Goal: Transaction & Acquisition: Purchase product/service

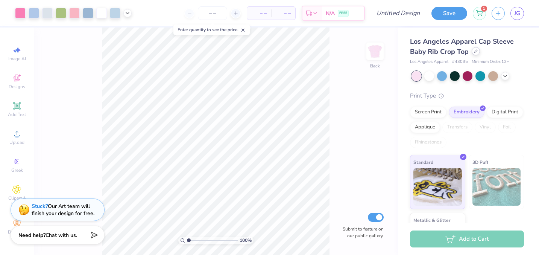
click at [476, 52] on icon at bounding box center [476, 51] width 4 height 4
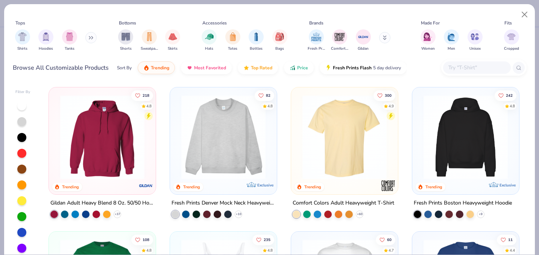
click at [127, 67] on div "Sort By" at bounding box center [124, 67] width 15 height 7
click at [363, 36] on img "filter for Gildan" at bounding box center [363, 35] width 11 height 11
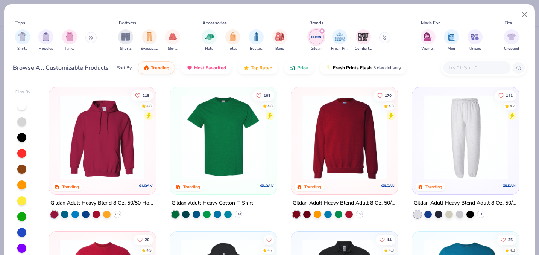
click at [315, 147] on img at bounding box center [344, 137] width 92 height 84
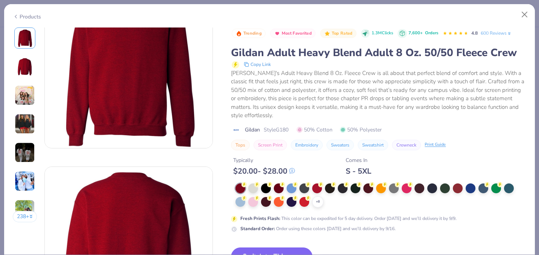
scroll to position [83, 0]
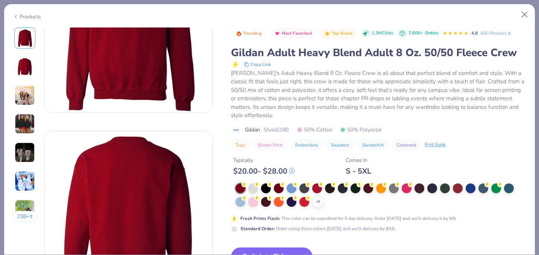
click at [309, 146] on button "Embroidery" at bounding box center [307, 144] width 32 height 11
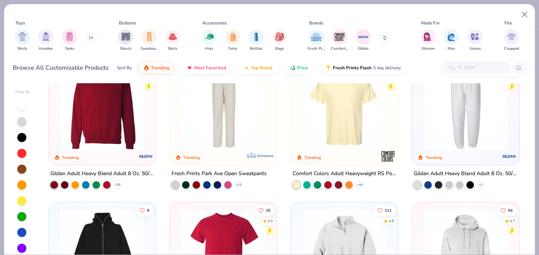
scroll to position [315, 0]
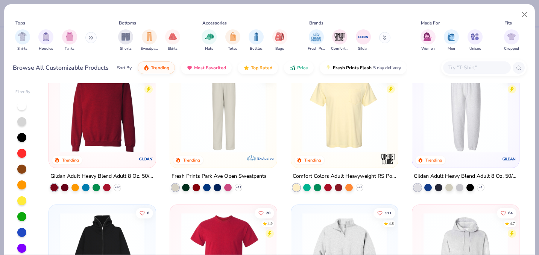
click at [125, 135] on img at bounding box center [102, 110] width 92 height 84
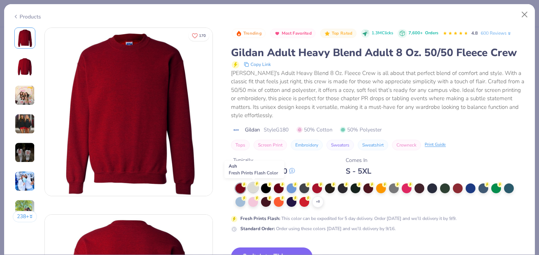
click at [254, 189] on div at bounding box center [253, 187] width 10 height 10
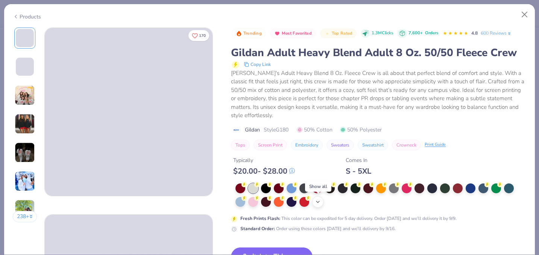
click at [319, 201] on polyline at bounding box center [317, 202] width 3 height 2
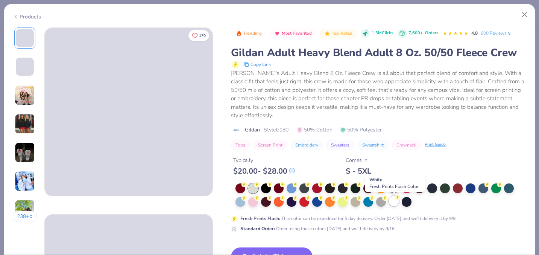
click at [393, 204] on div at bounding box center [394, 201] width 10 height 10
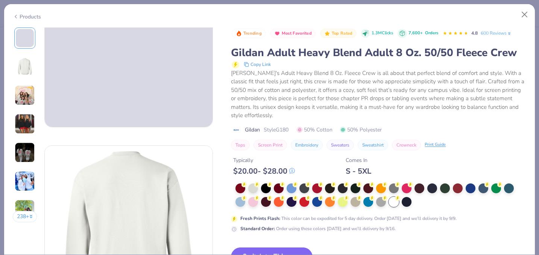
scroll to position [69, 0]
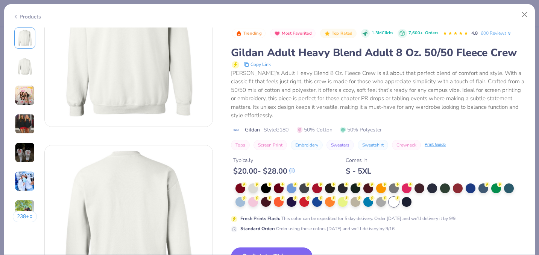
click at [292, 249] on button "Switch to This" at bounding box center [272, 256] width 82 height 19
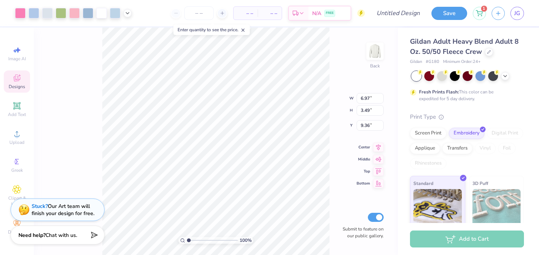
type input "3.00"
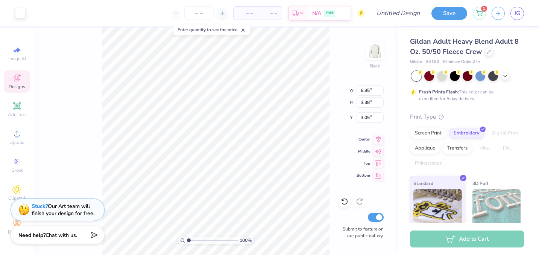
type input "5.87"
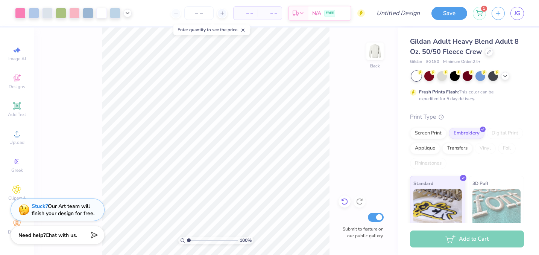
click at [346, 204] on icon at bounding box center [345, 201] width 8 height 8
click at [204, 12] on input "number" at bounding box center [198, 13] width 29 height 14
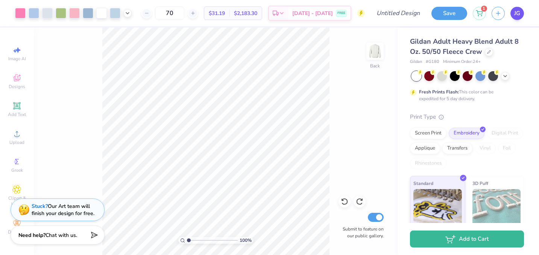
type input "70"
click at [521, 16] on link "JG" at bounding box center [517, 13] width 14 height 13
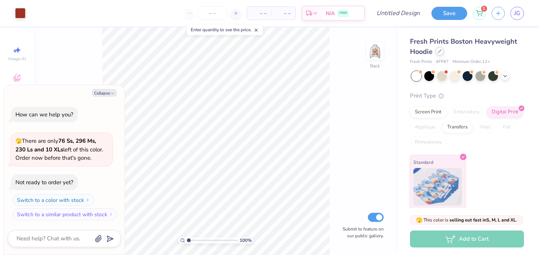
click at [439, 51] on icon at bounding box center [440, 51] width 4 height 4
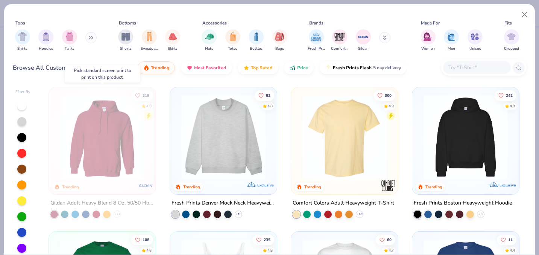
click at [127, 132] on img at bounding box center [102, 137] width 92 height 84
click at [526, 14] on button "Close" at bounding box center [524, 15] width 14 height 14
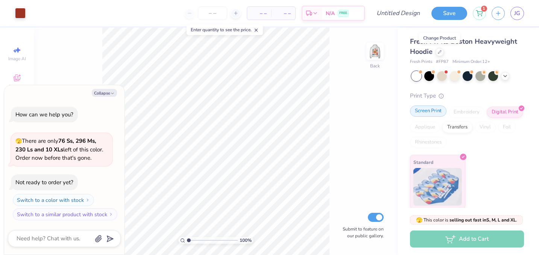
click at [437, 113] on div "Screen Print" at bounding box center [428, 110] width 36 height 11
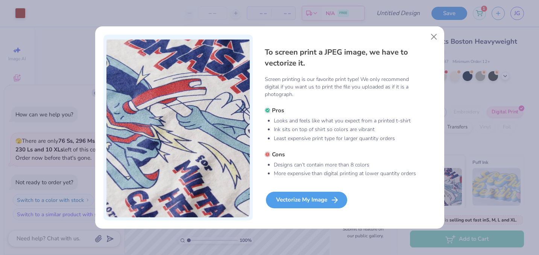
click at [327, 202] on div "Vectorize My Image" at bounding box center [306, 199] width 81 height 17
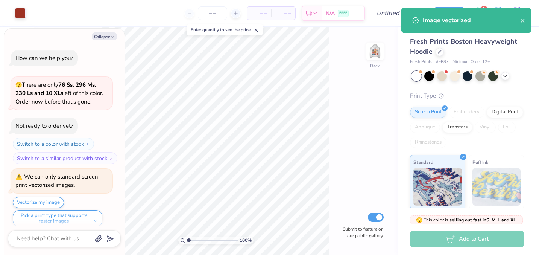
scroll to position [6, 0]
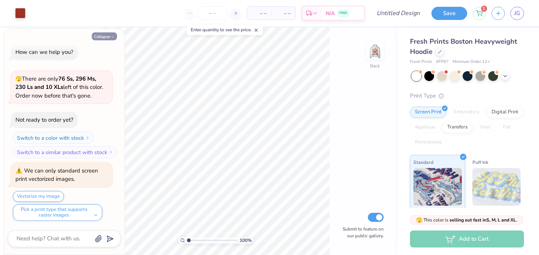
click at [106, 35] on button "Collapse" at bounding box center [104, 36] width 25 height 8
type textarea "x"
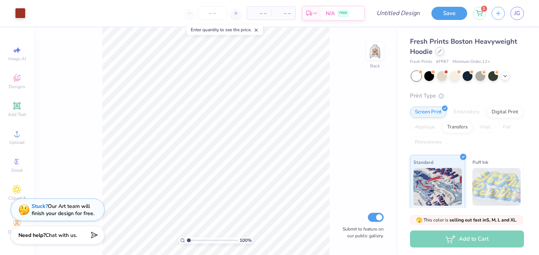
click at [441, 51] on icon at bounding box center [440, 51] width 4 height 4
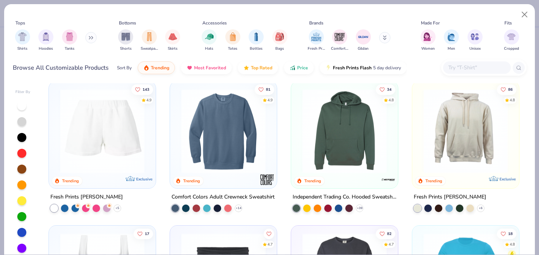
scroll to position [1718, 0]
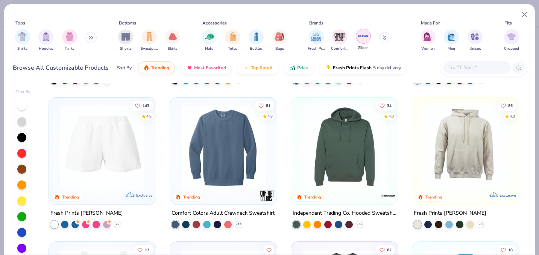
click at [359, 38] on img "filter for Gildan" at bounding box center [363, 35] width 11 height 11
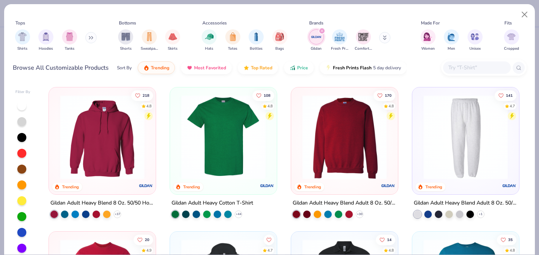
click at [323, 140] on img at bounding box center [344, 137] width 92 height 84
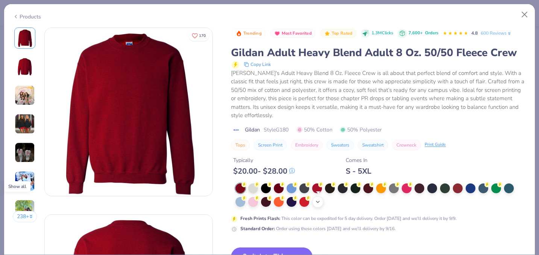
click at [316, 204] on icon at bounding box center [318, 201] width 6 height 6
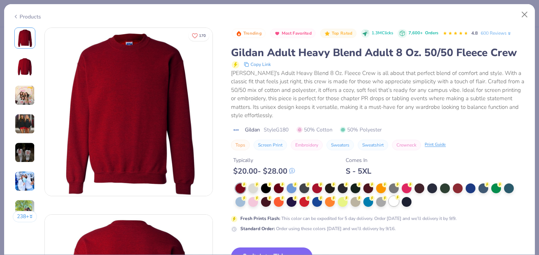
click at [391, 204] on div at bounding box center [394, 201] width 10 height 10
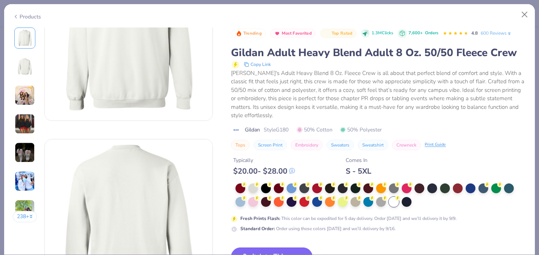
scroll to position [79, 0]
click at [295, 253] on icon "button" at bounding box center [295, 256] width 11 height 11
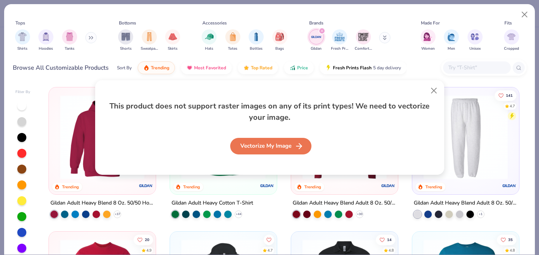
click at [283, 145] on div "Vectorize My Image" at bounding box center [270, 146] width 81 height 17
